Goal: Task Accomplishment & Management: Complete application form

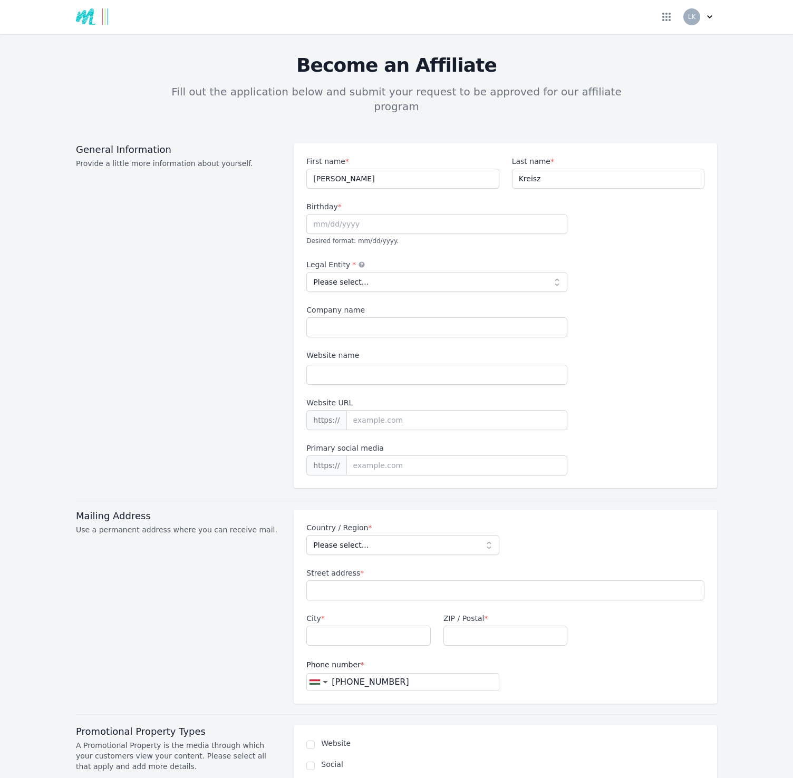
click at [708, 257] on div "First name * [PERSON_NAME] Last name * [PERSON_NAME] Birthday * Desired format:…" at bounding box center [505, 315] width 423 height 345
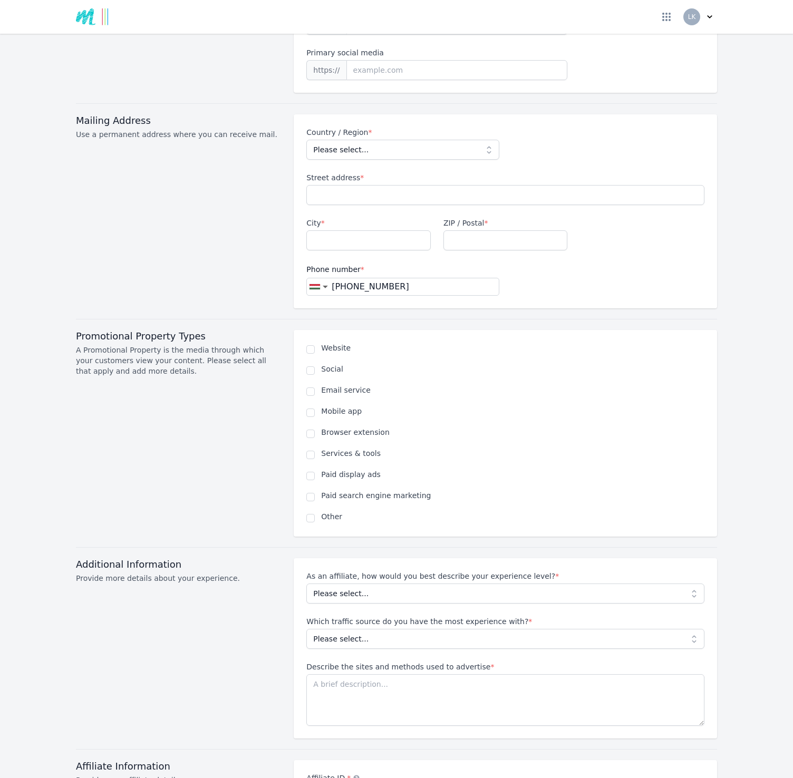
scroll to position [725, 0]
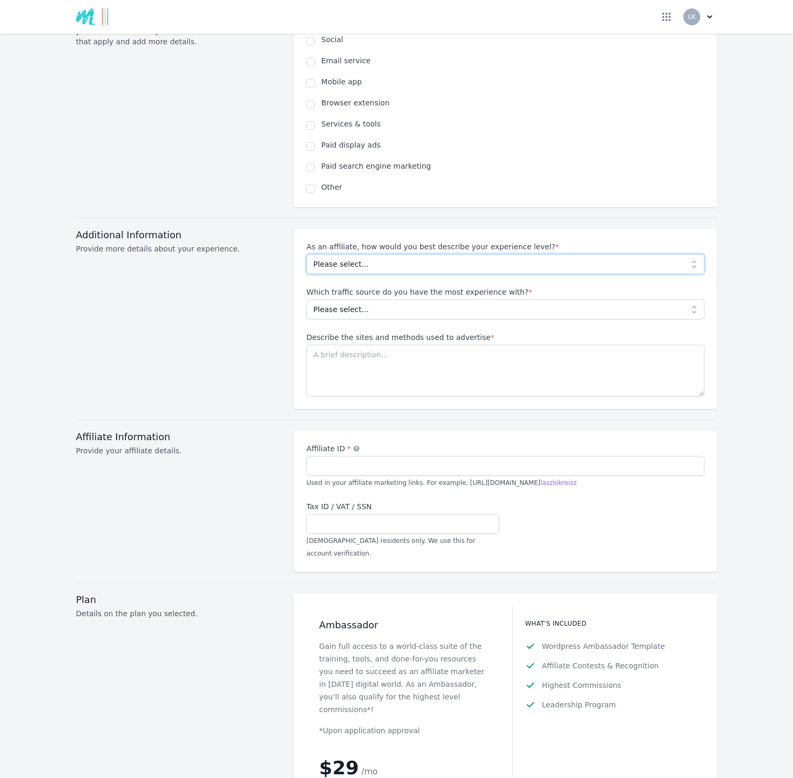
click at [477, 254] on select "Please select... Beginner Intermediate Expert" at bounding box center [505, 264] width 398 height 20
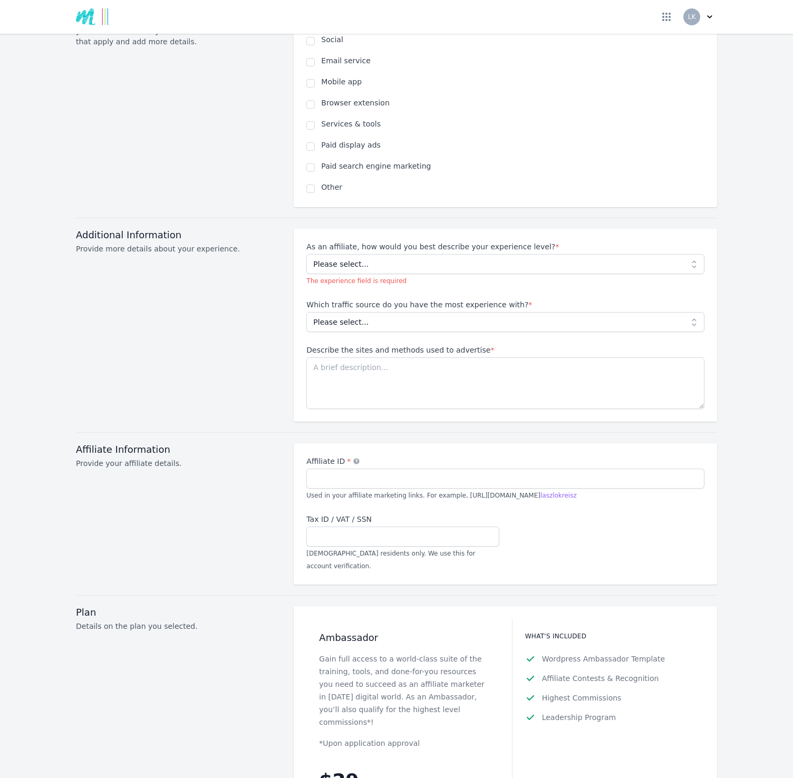
drag, startPoint x: 547, startPoint y: 62, endPoint x: 536, endPoint y: 82, distance: 22.9
